Goal: Information Seeking & Learning: Learn about a topic

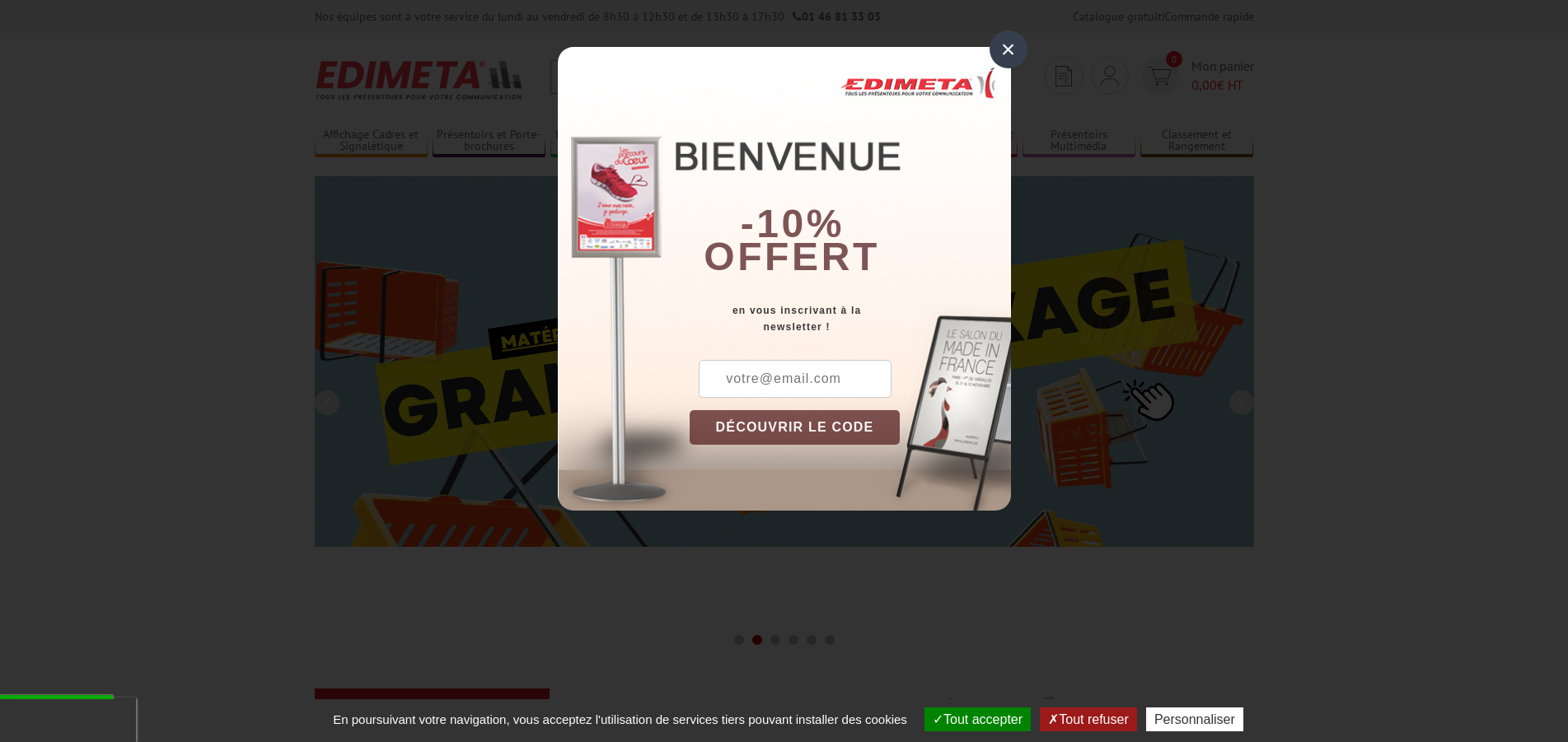
scroll to position [672, 0]
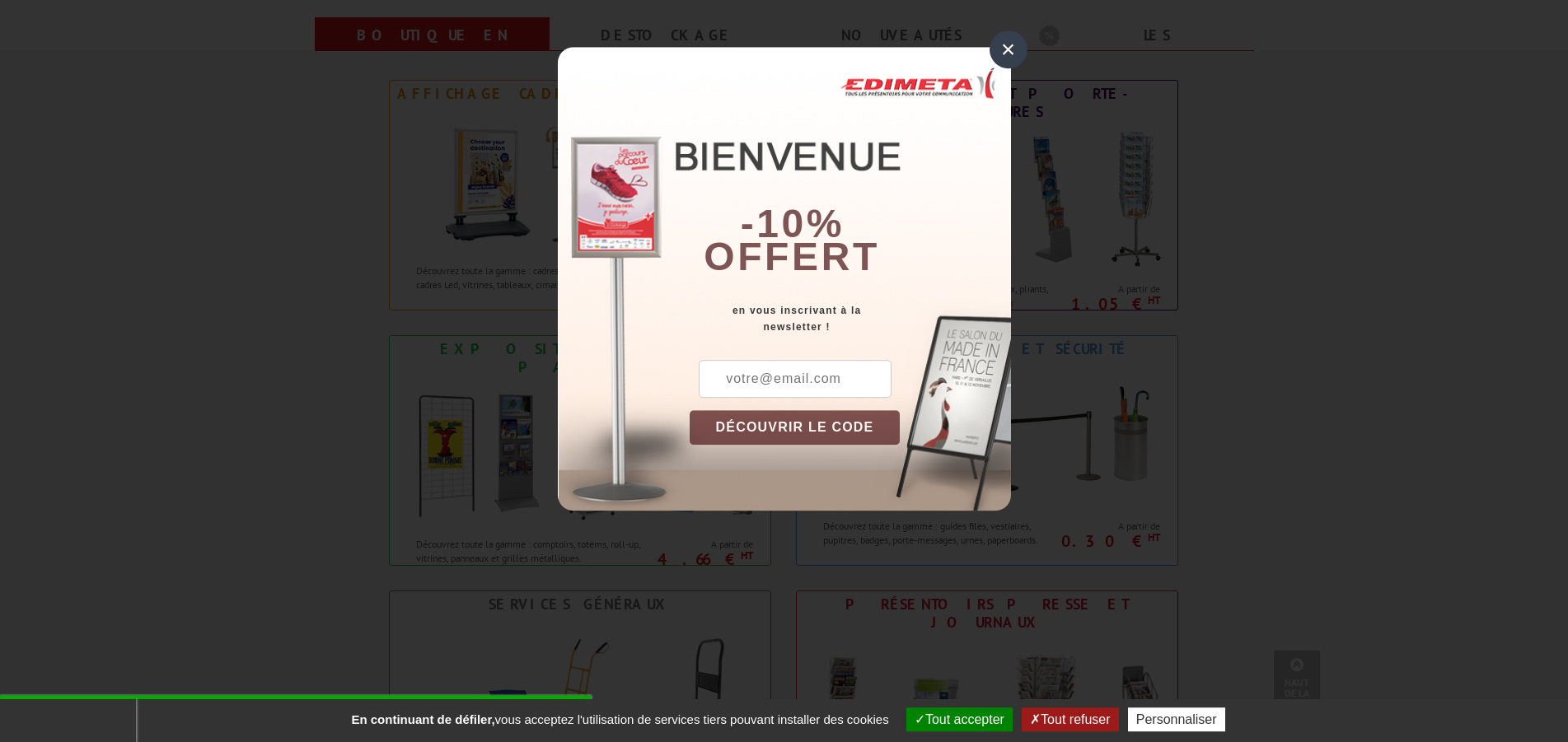
click at [999, 52] on div "×" at bounding box center [1008, 50] width 38 height 38
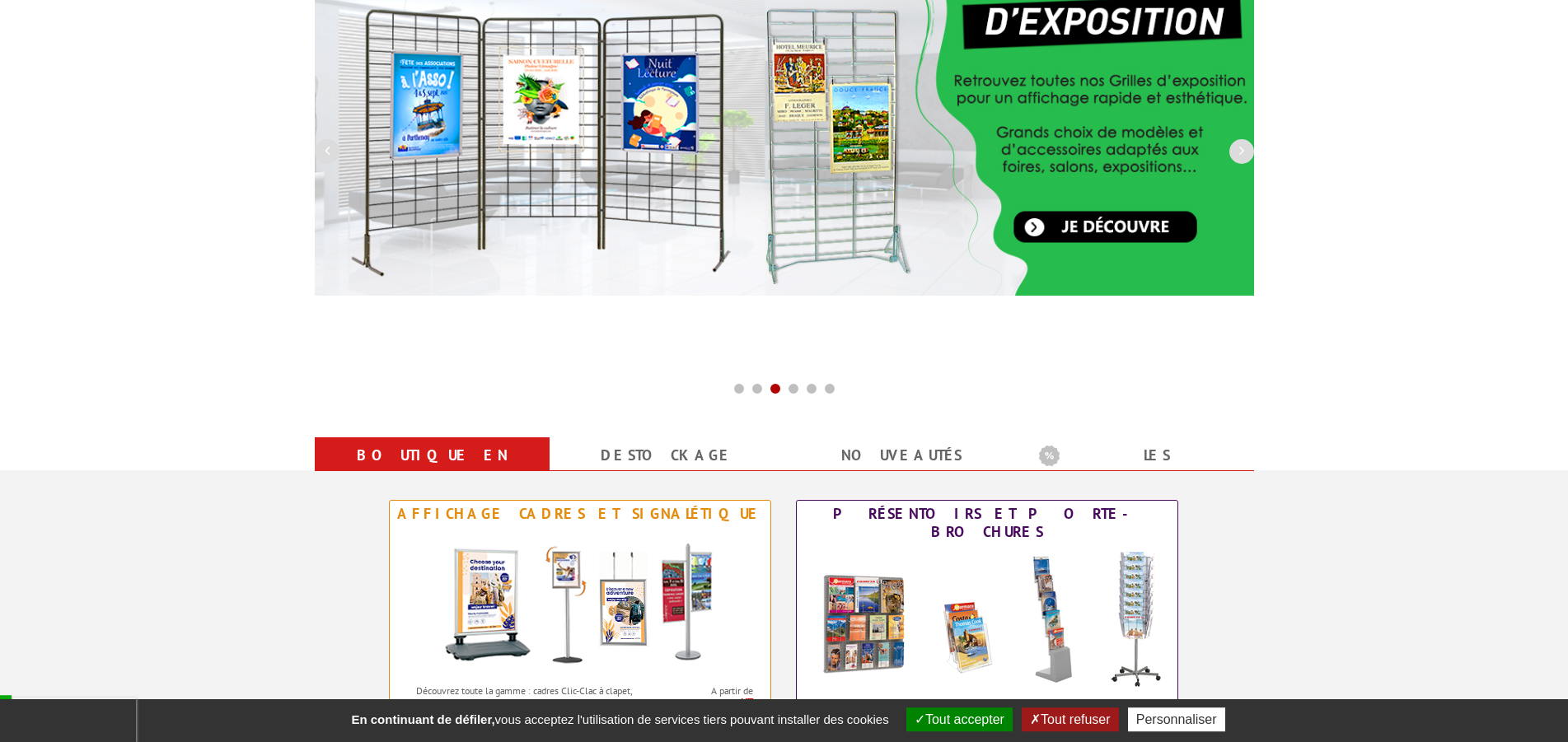
scroll to position [0, 0]
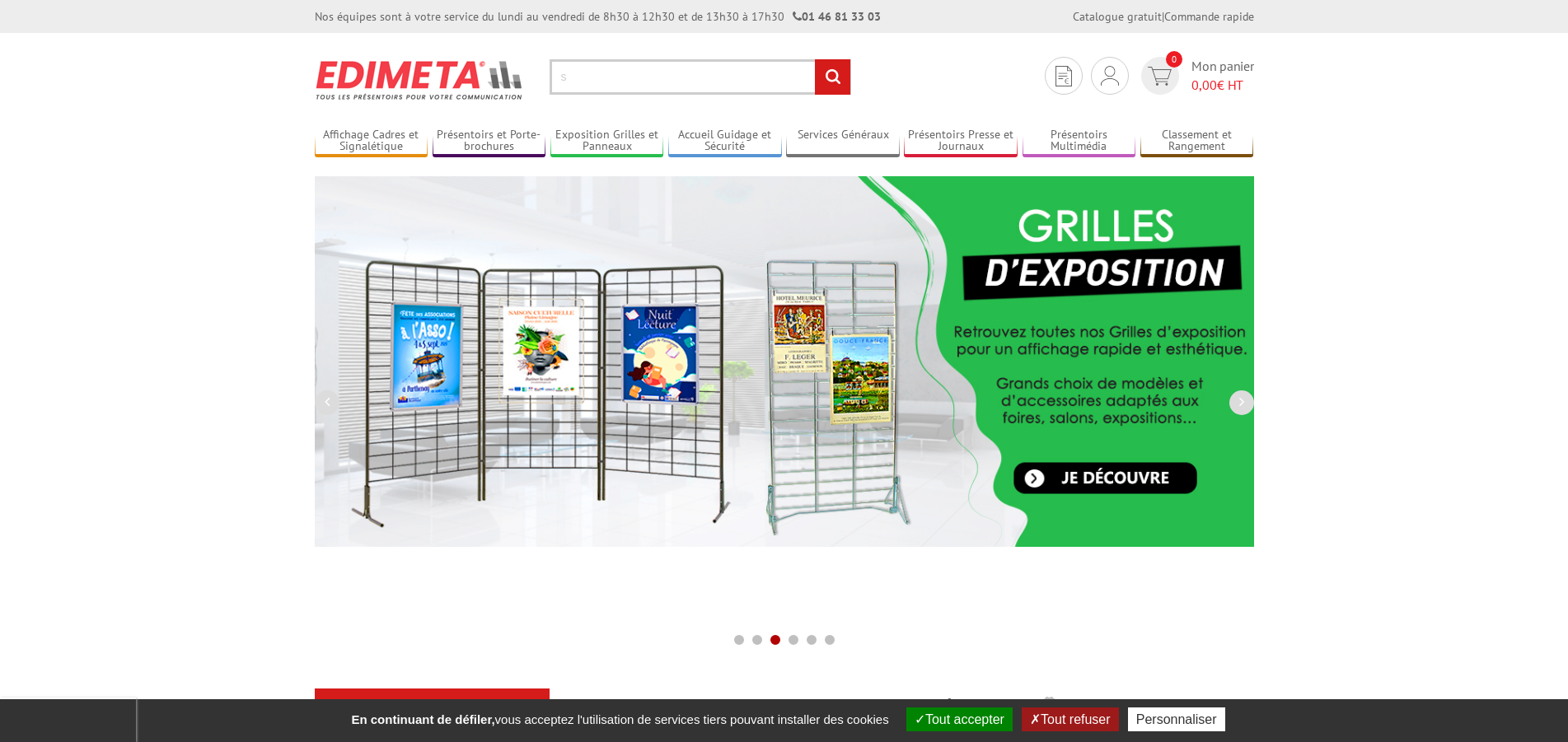
click at [606, 77] on input "s" at bounding box center [700, 77] width 302 height 36
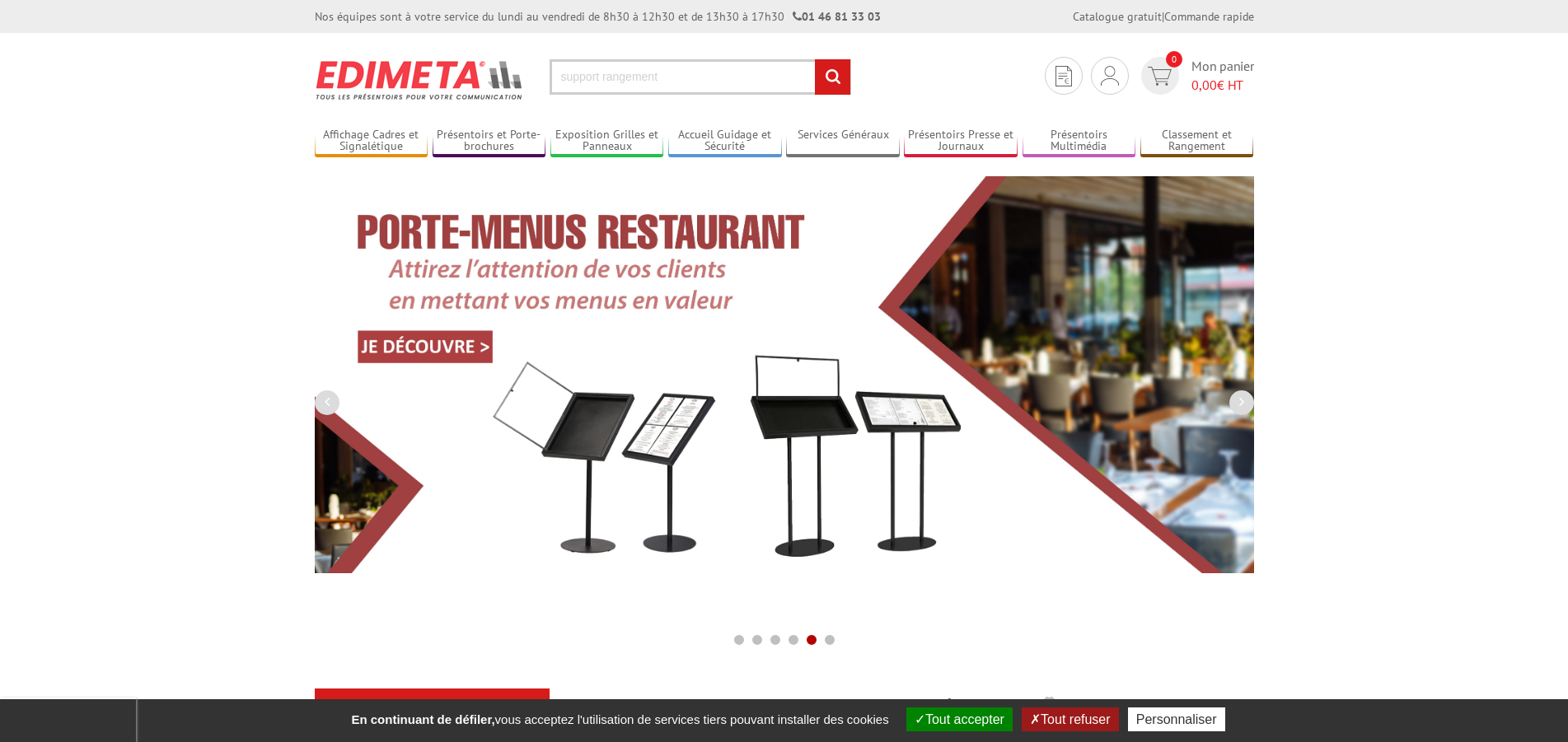
type input "support rangement"
click at [815, 59] on input "rechercher" at bounding box center [832, 77] width 36 height 36
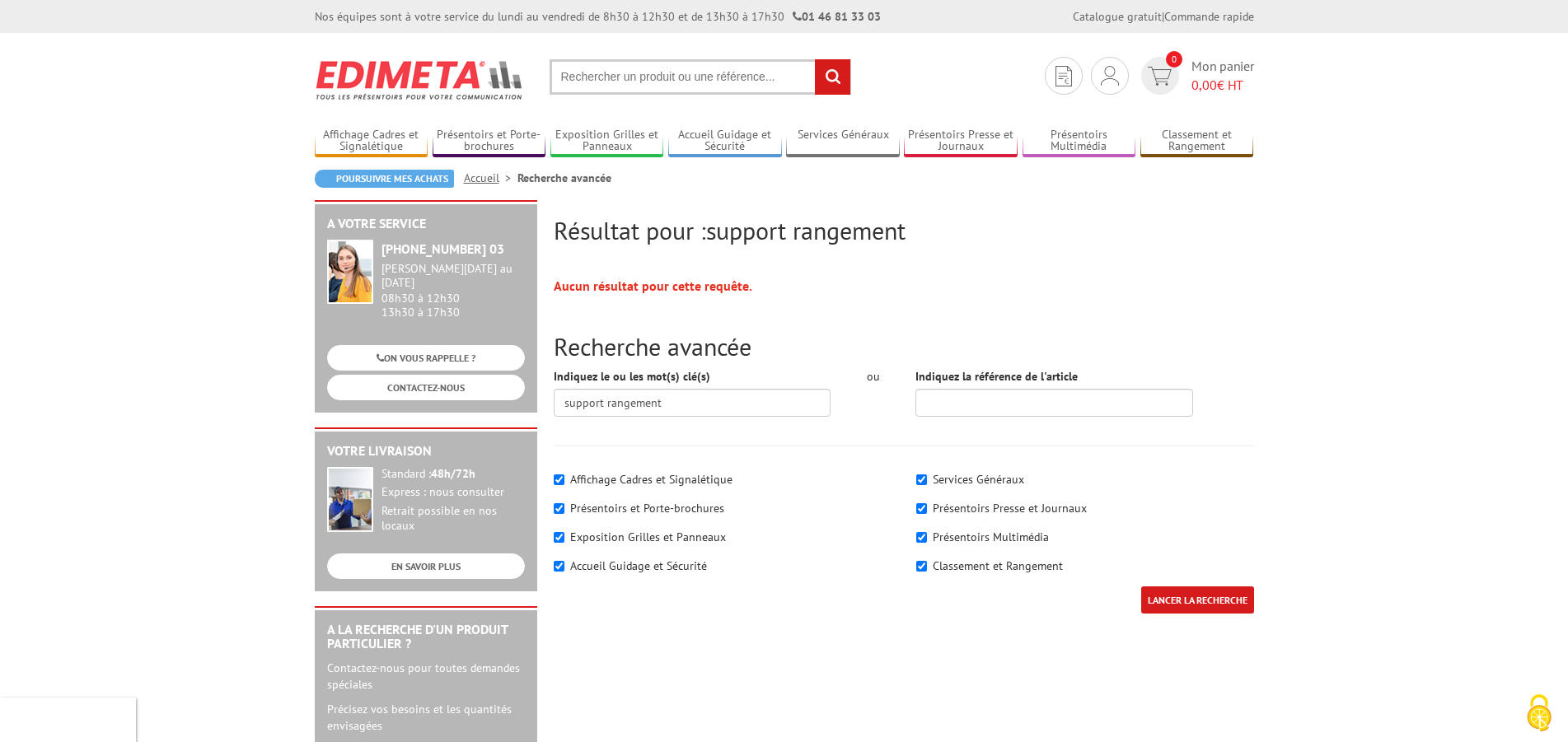
click at [584, 68] on input "text" at bounding box center [700, 77] width 302 height 36
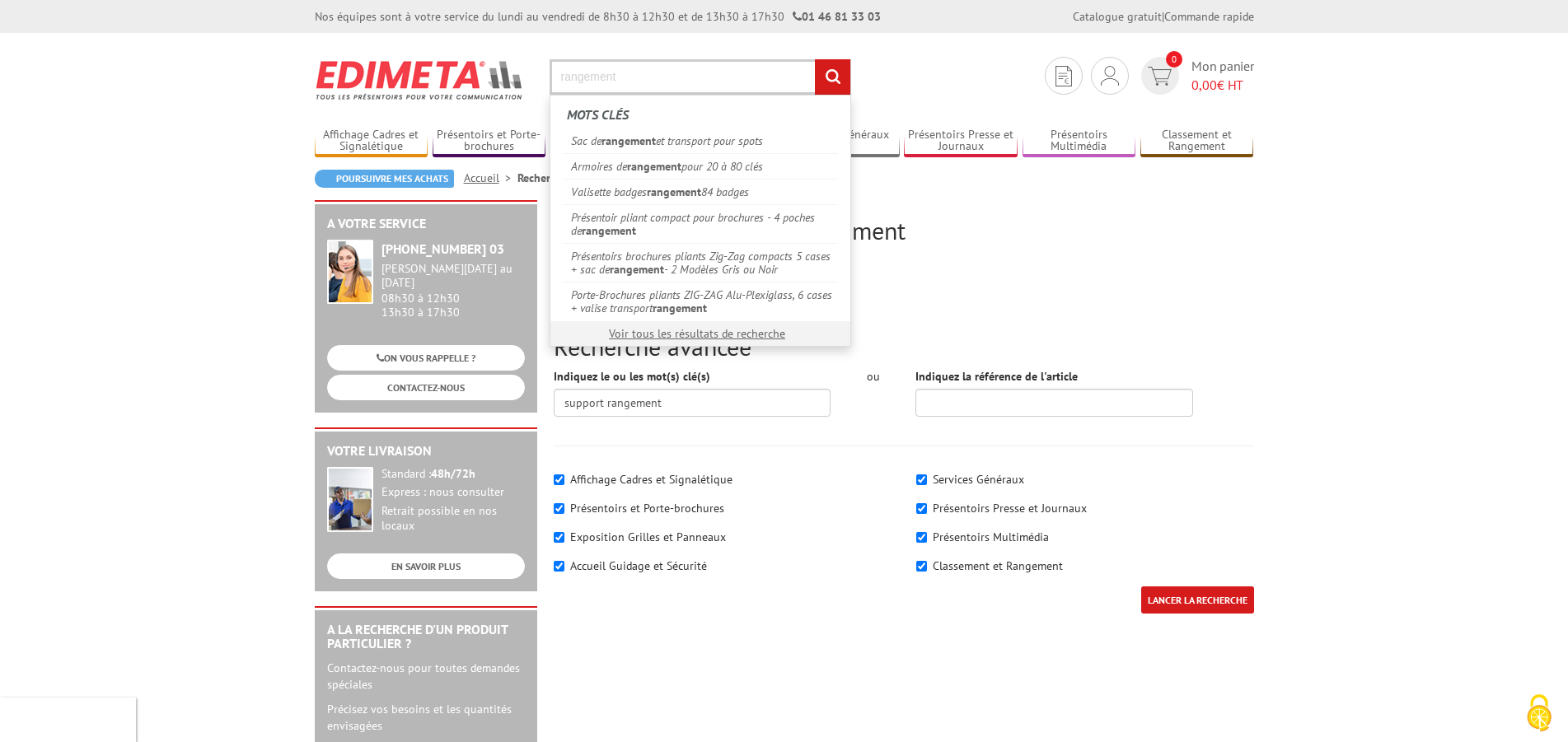
type input "rangement"
click at [815, 59] on input "rechercher" at bounding box center [832, 77] width 36 height 36
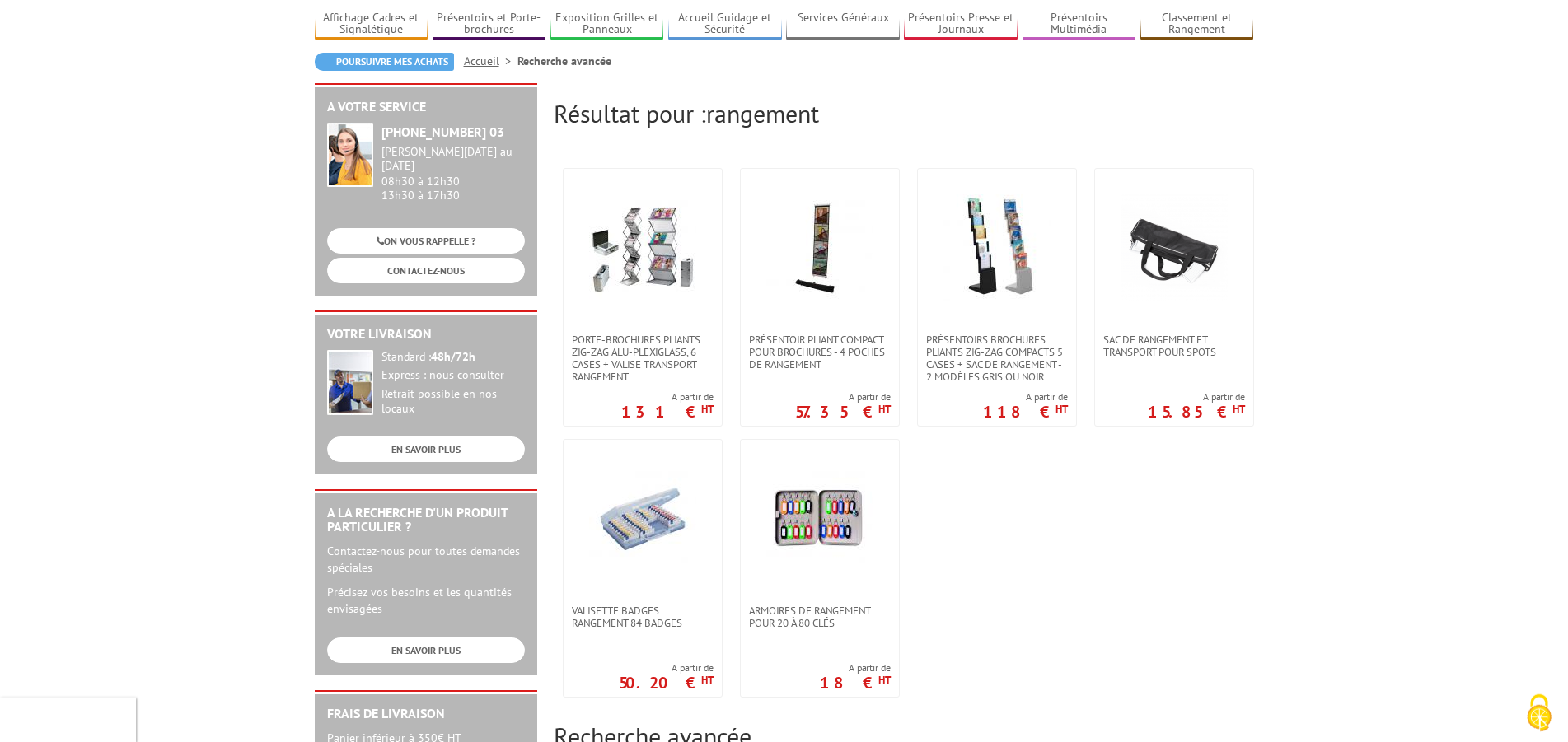
scroll to position [168, 0]
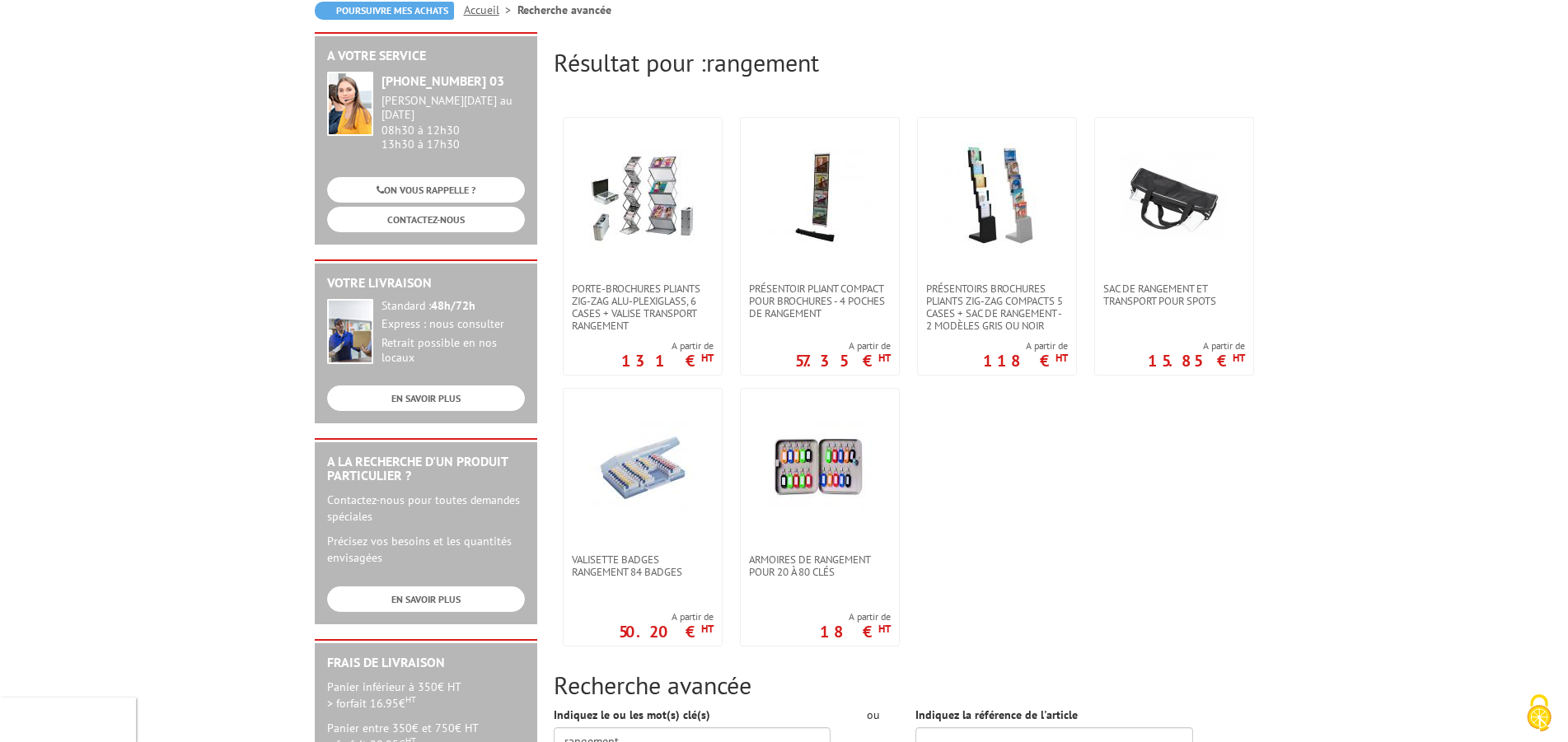
click at [1061, 537] on ul "Porte-Brochures pliants ZIG-ZAG Alu-Plexiglass, 6 cases + valise transport rang…" at bounding box center [903, 382] width 700 height 546
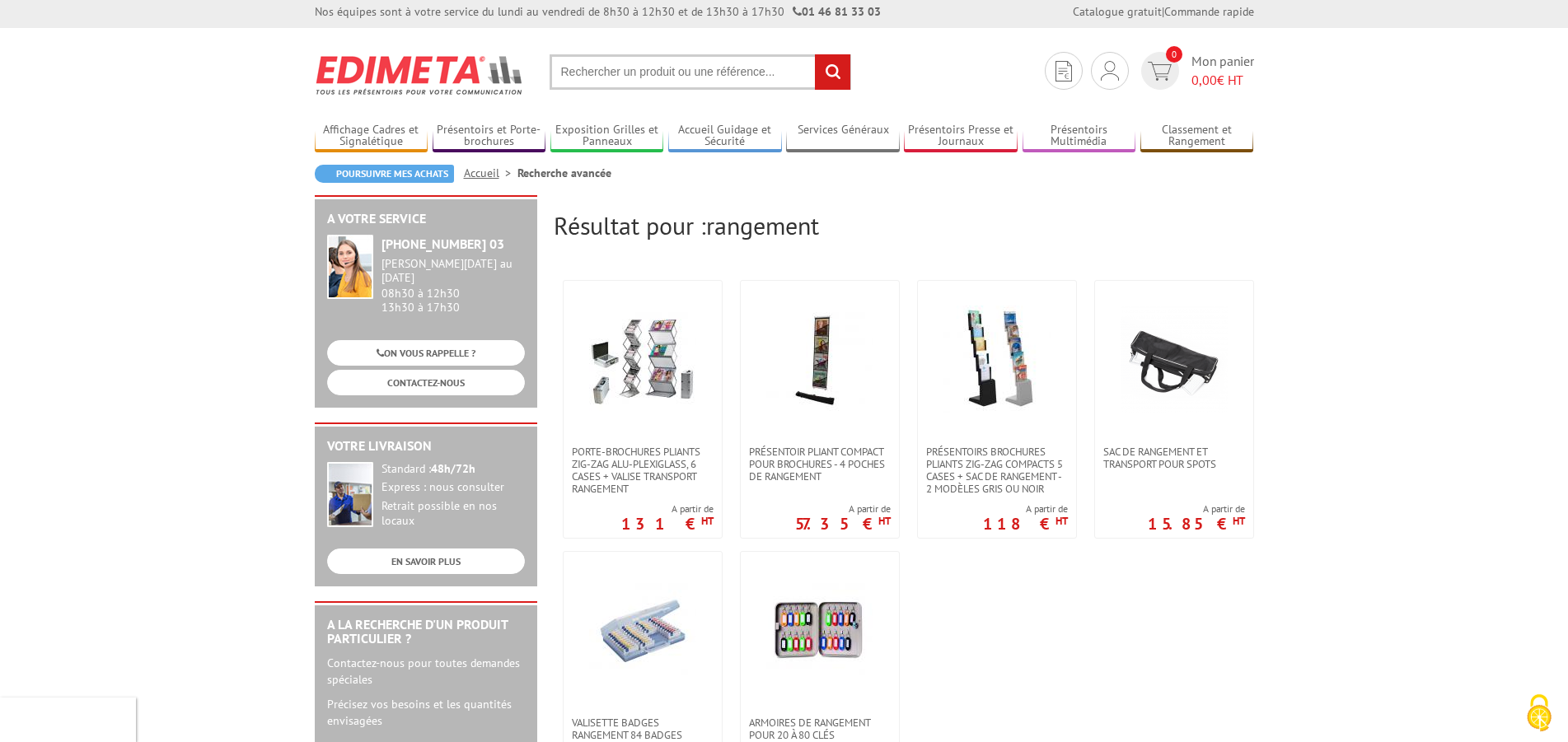
scroll to position [0, 0]
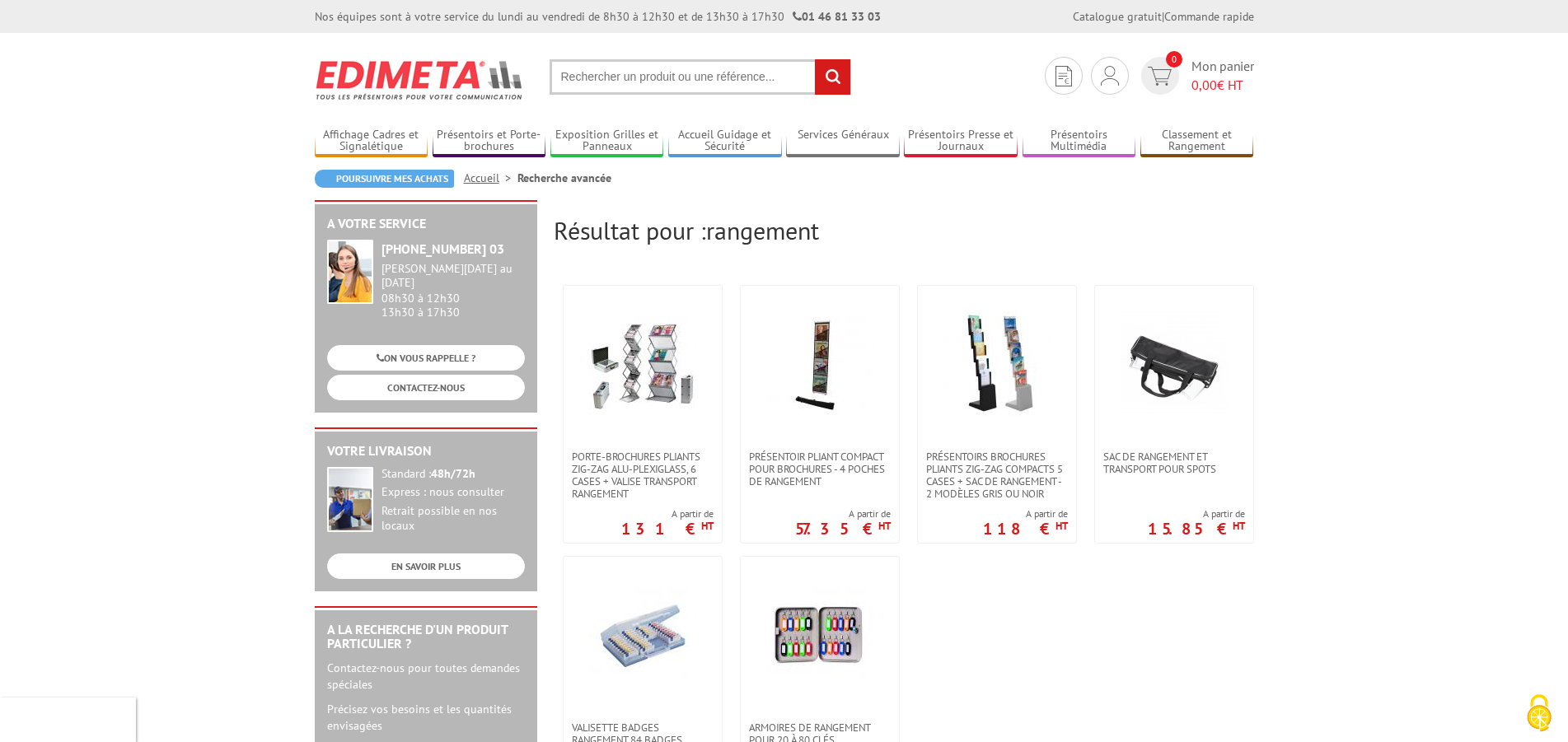
click at [645, 83] on input "text" at bounding box center [700, 77] width 302 height 36
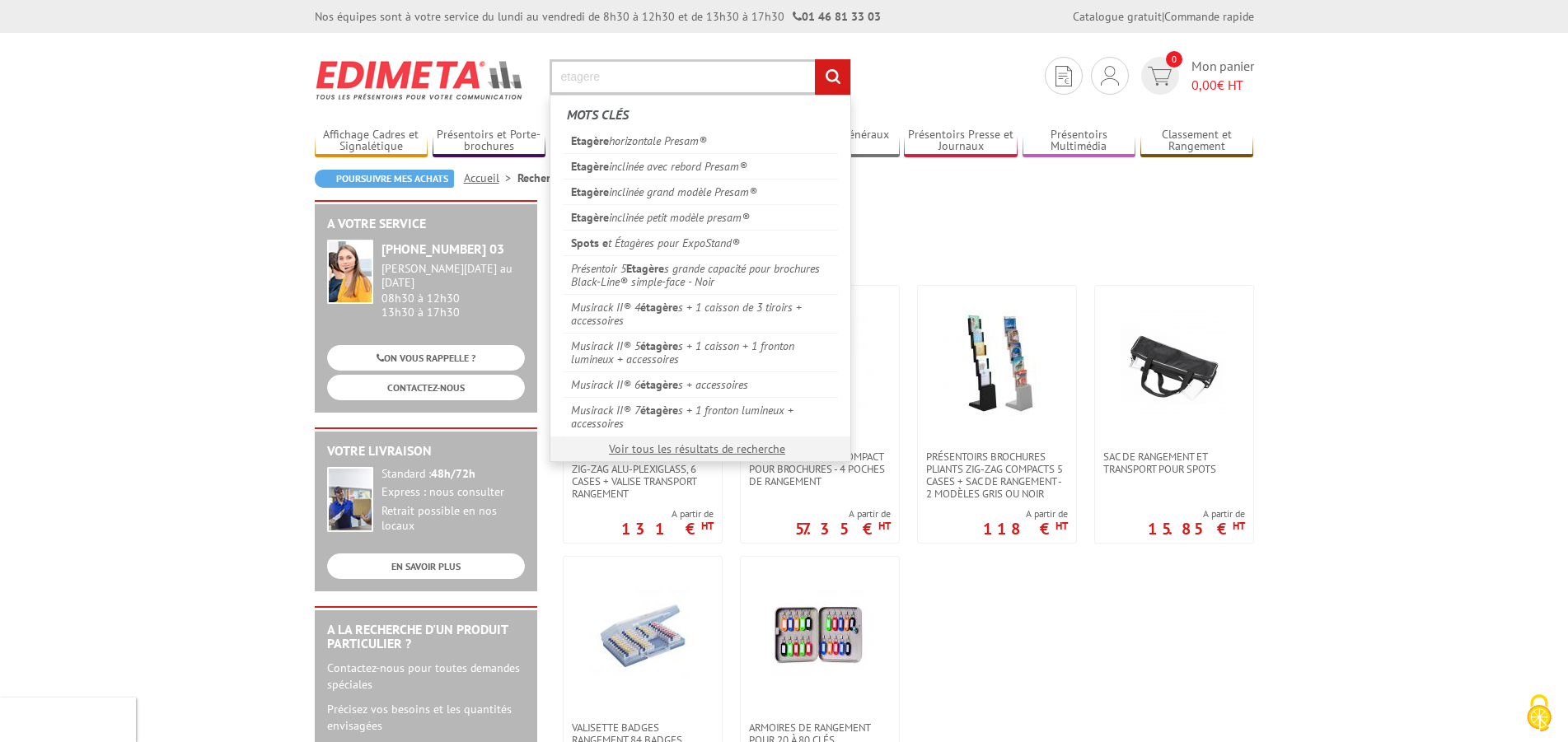
type input "etagere"
click at [815, 59] on input "rechercher" at bounding box center [832, 77] width 36 height 36
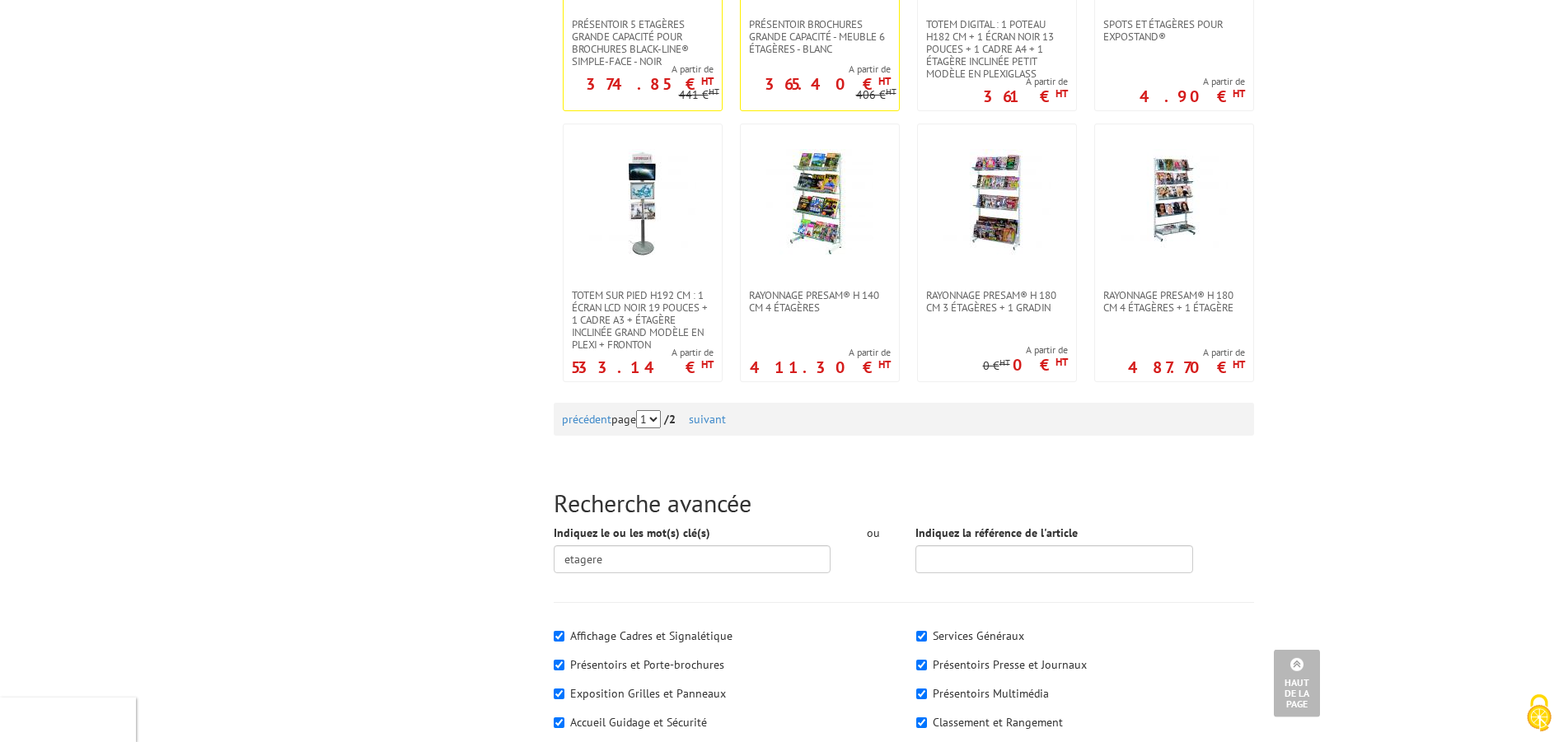
scroll to position [1596, 0]
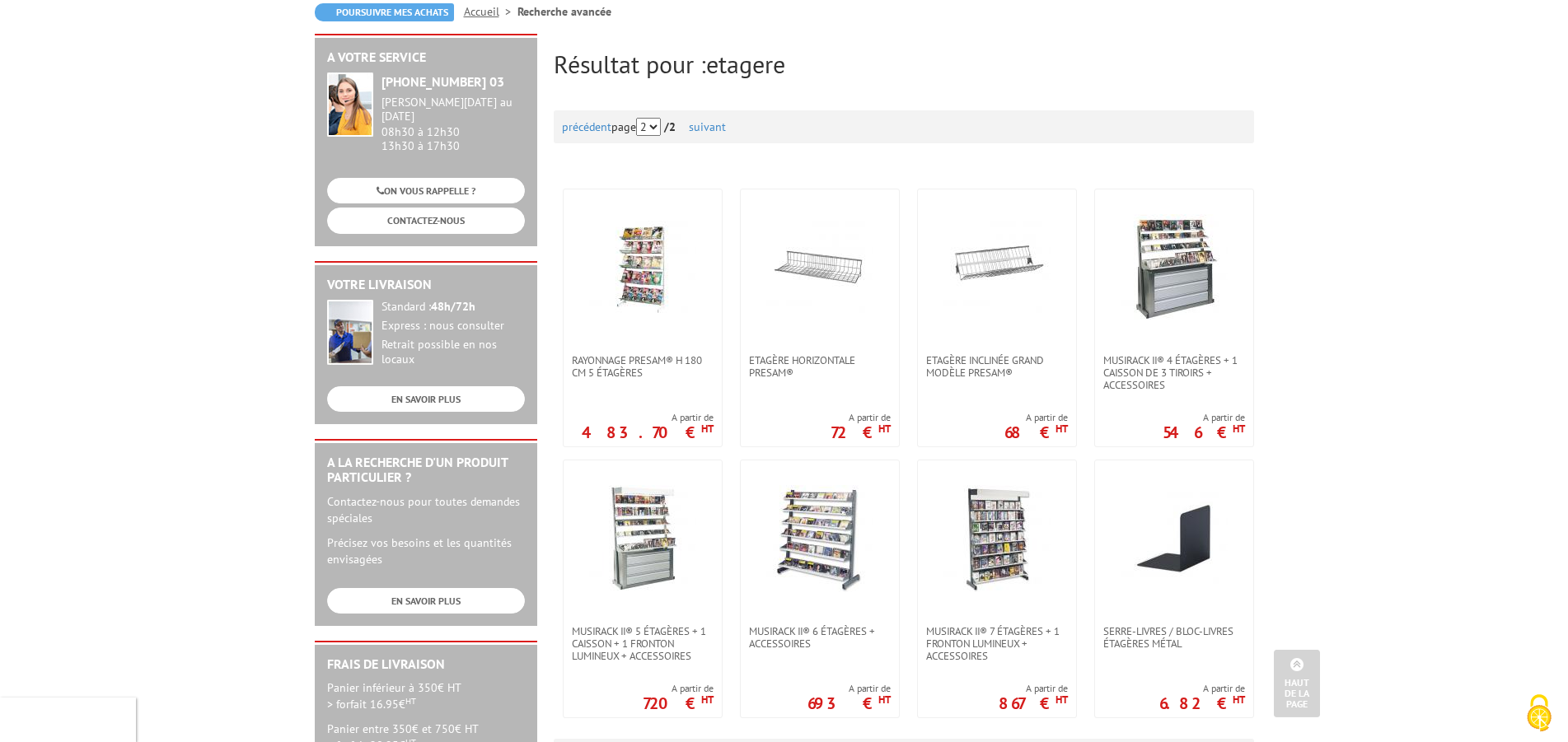
scroll to position [168, 0]
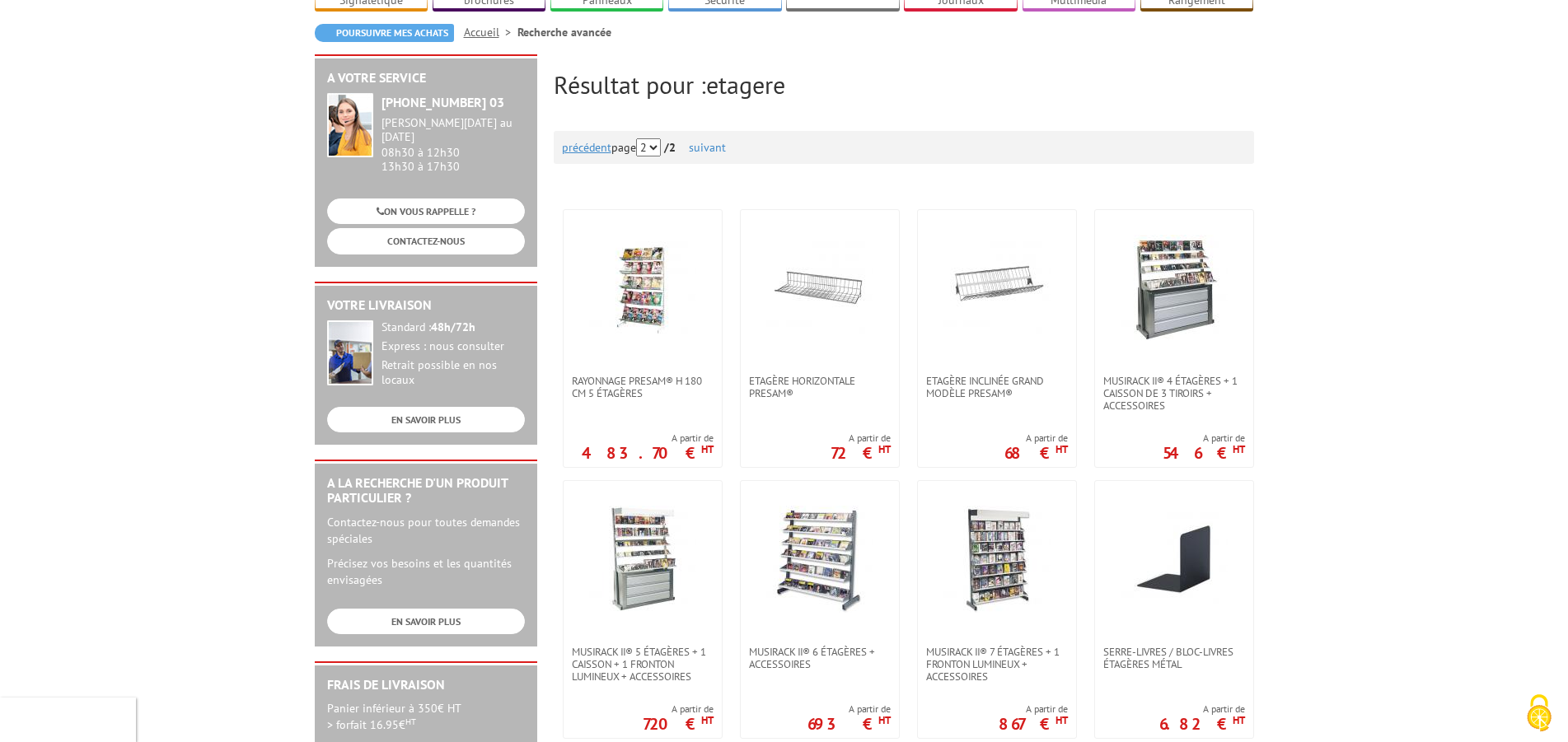
click at [579, 140] on link "précédent" at bounding box center [587, 147] width 50 height 15
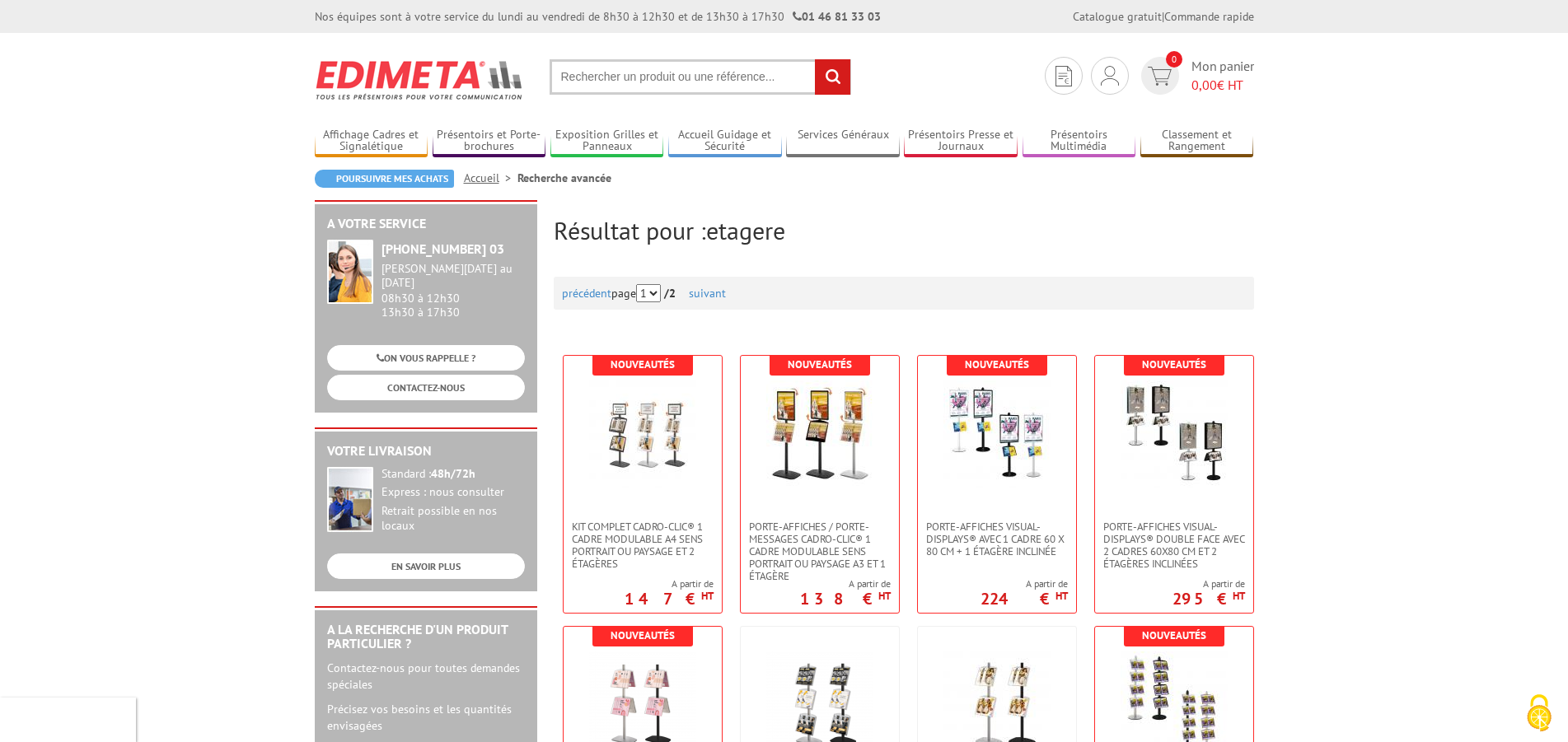
drag, startPoint x: 589, startPoint y: 79, endPoint x: 531, endPoint y: 66, distance: 59.4
click at [592, 77] on input "text" at bounding box center [700, 77] width 302 height 36
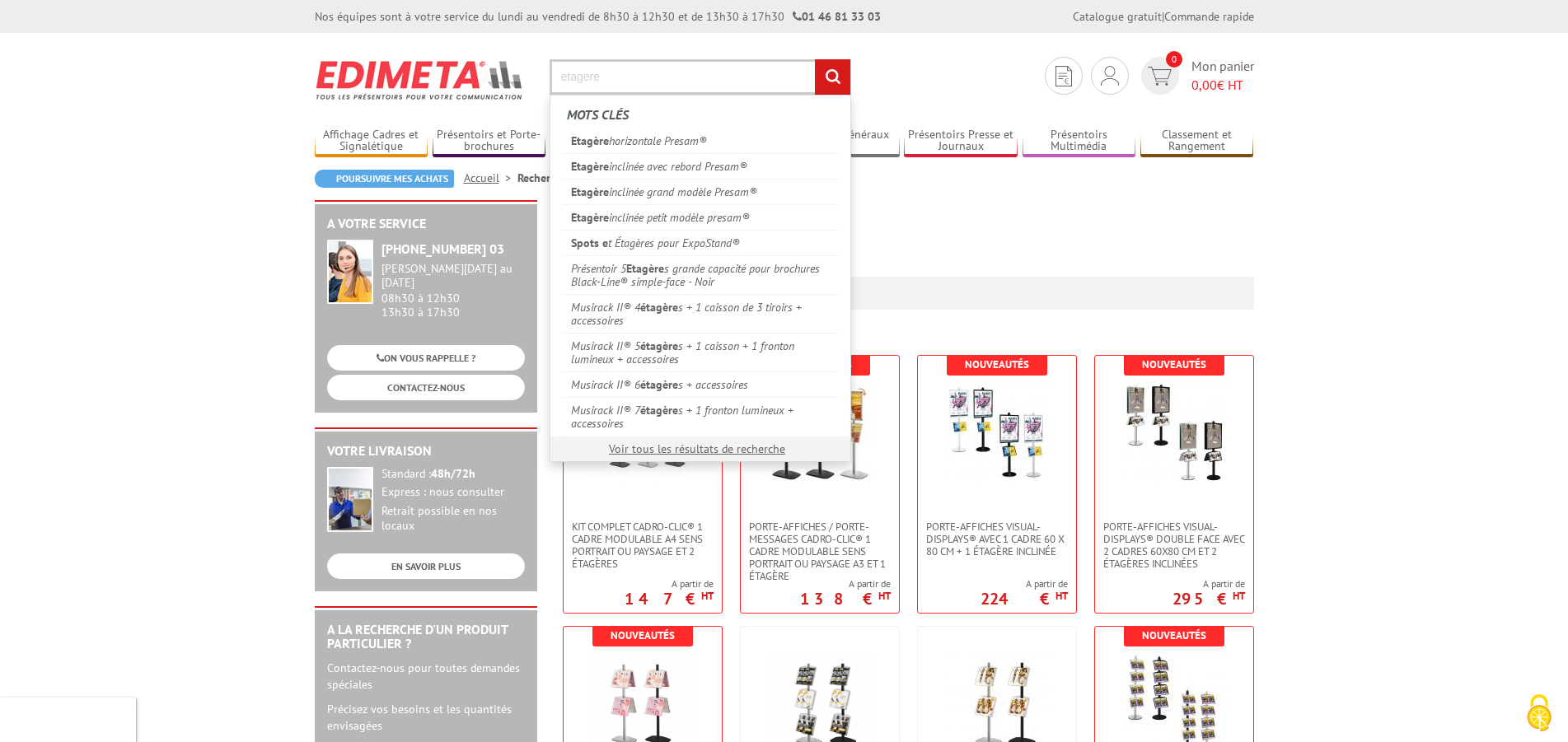
type input "etagere"
click at [815, 59] on input "rechercher" at bounding box center [832, 77] width 36 height 36
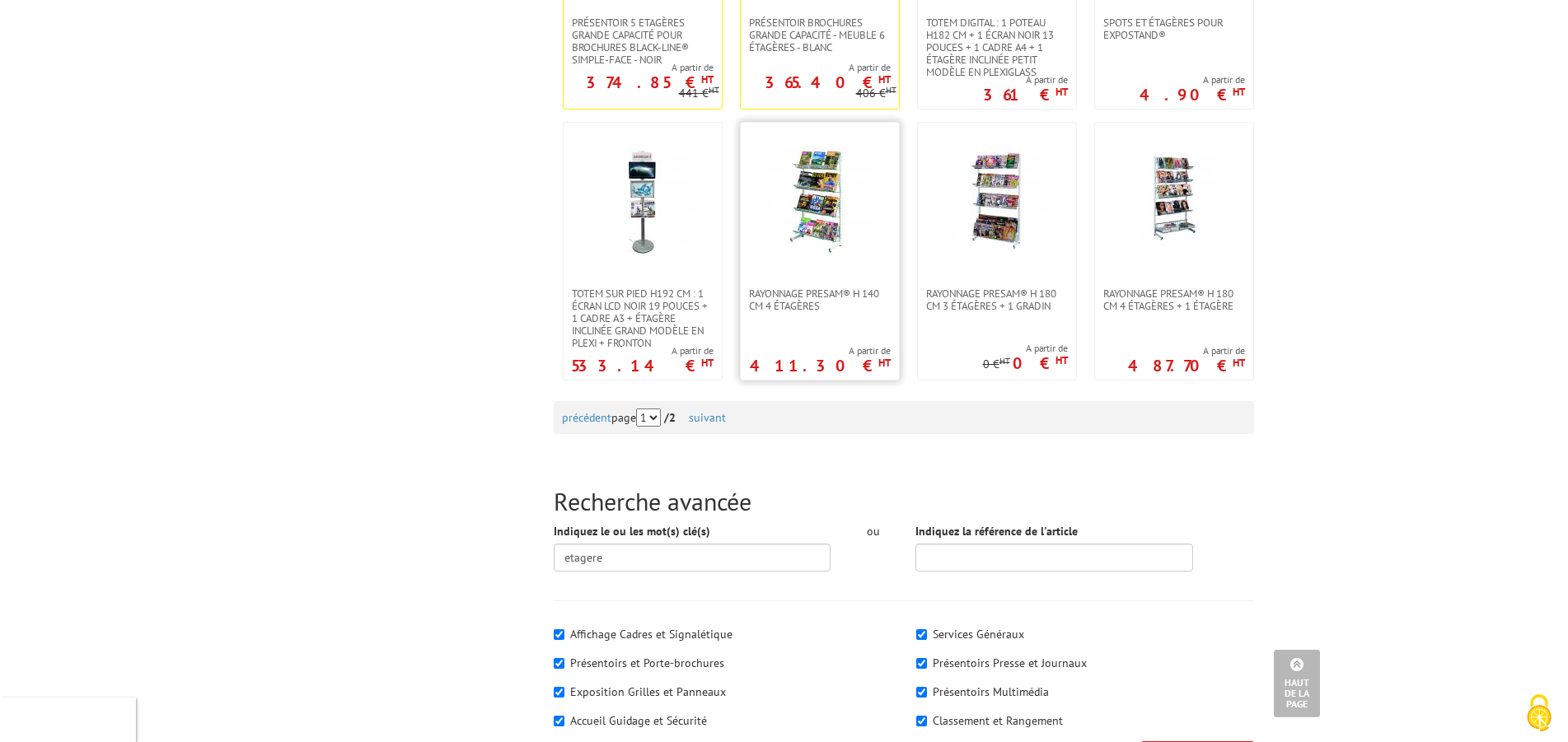
scroll to position [1596, 0]
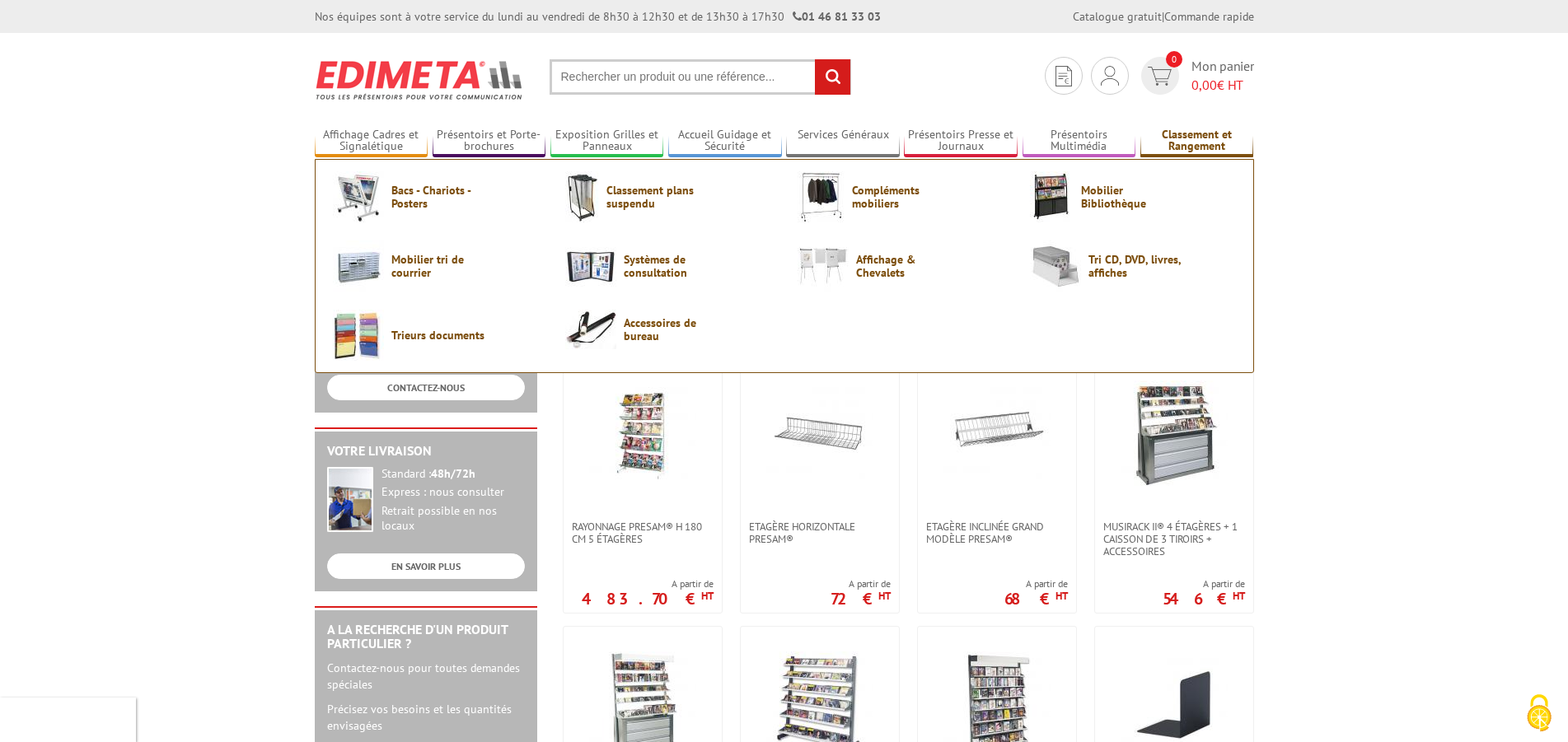
click at [1190, 137] on link "Classement et Rangement" at bounding box center [1198, 141] width 114 height 27
